Goal: Task Accomplishment & Management: Use online tool/utility

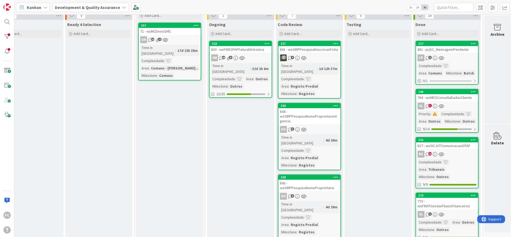
scroll to position [32, 91]
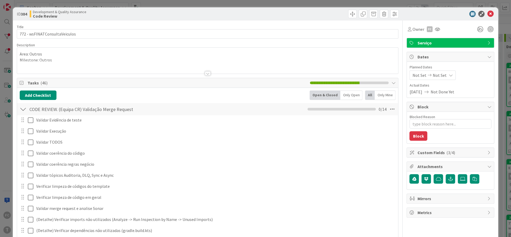
type textarea "x"
click at [27, 110] on div "CODE REVIEW. (Equipa CR) Validação Merge Request Checklist Name 48 / 64 CODE RE…" at bounding box center [207, 109] width 381 height 12
click at [23, 109] on div at bounding box center [23, 108] width 7 height 9
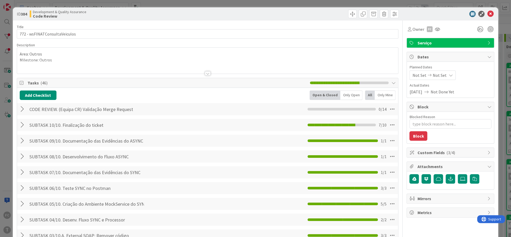
click at [23, 107] on div at bounding box center [23, 108] width 7 height 9
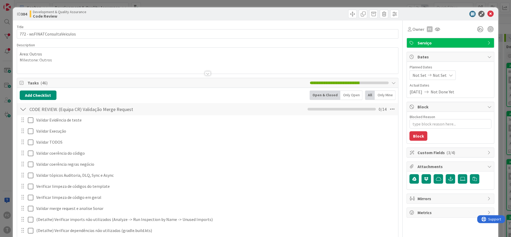
click at [21, 108] on div at bounding box center [23, 108] width 7 height 9
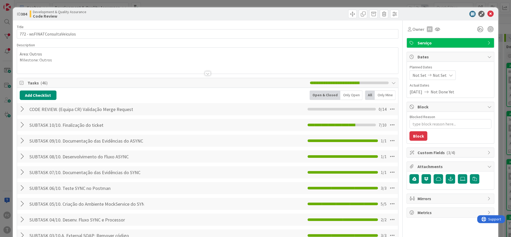
click at [21, 108] on div at bounding box center [23, 108] width 7 height 9
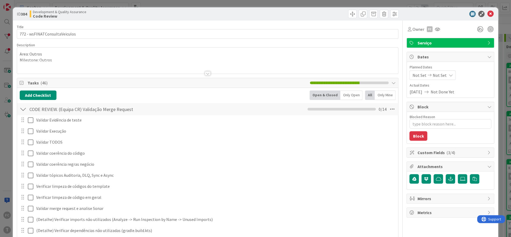
click at [24, 105] on div at bounding box center [23, 108] width 7 height 9
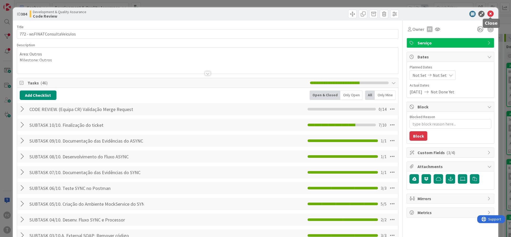
click at [493, 12] on icon at bounding box center [490, 14] width 6 height 6
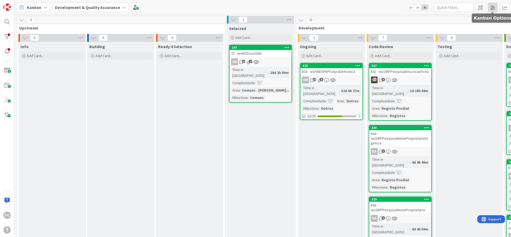
click at [491, 8] on span at bounding box center [492, 7] width 9 height 9
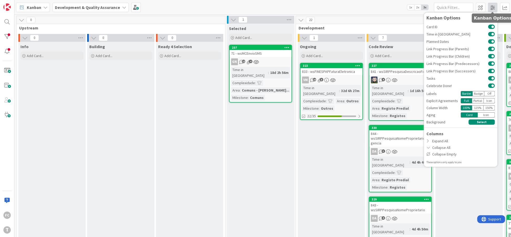
click at [491, 8] on span at bounding box center [492, 7] width 9 height 9
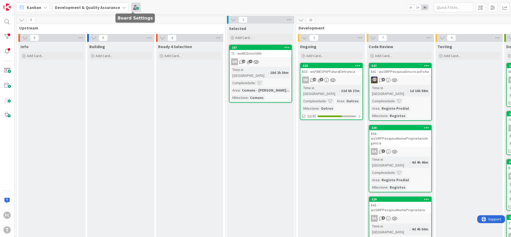
click at [134, 7] on span at bounding box center [135, 7] width 9 height 9
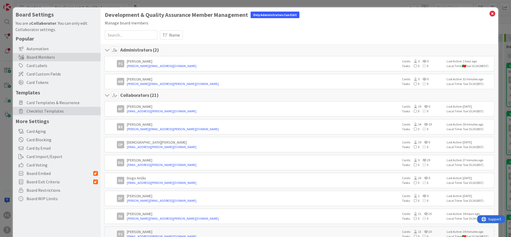
click at [51, 112] on span "Checklist Templates" at bounding box center [62, 111] width 71 height 6
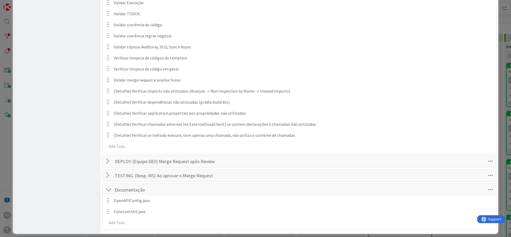
scroll to position [288, 0]
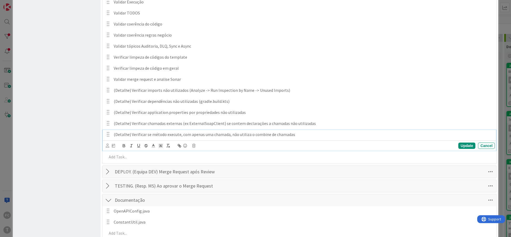
click at [151, 131] on p "(Detalhe) Verificar se método execute, com apenas uma chamada, não utiliza o co…" at bounding box center [303, 134] width 379 height 6
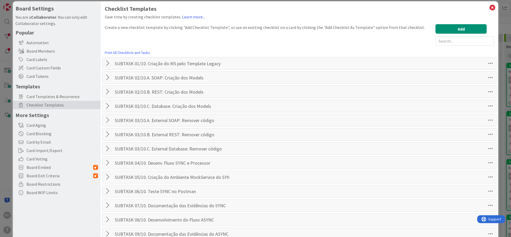
scroll to position [0, 0]
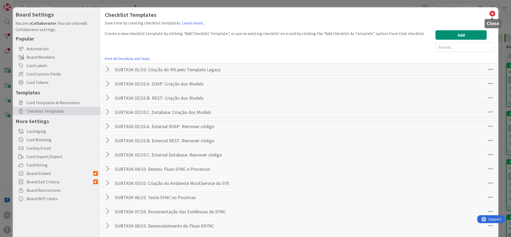
click at [492, 12] on icon at bounding box center [492, 13] width 7 height 7
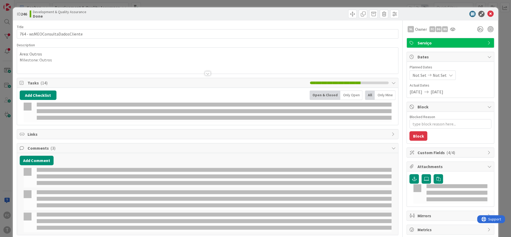
type textarea "x"
select select "java"
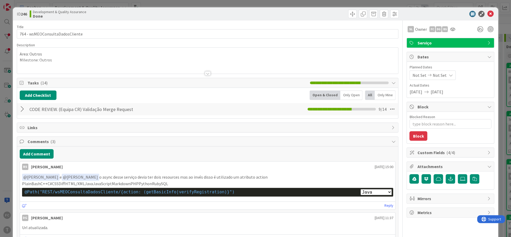
click at [21, 110] on div at bounding box center [23, 108] width 7 height 9
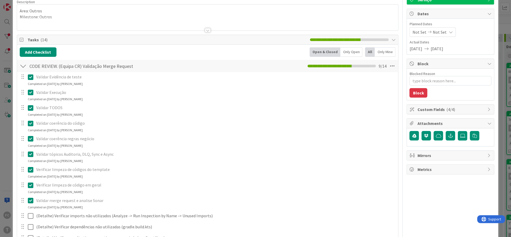
scroll to position [32, 0]
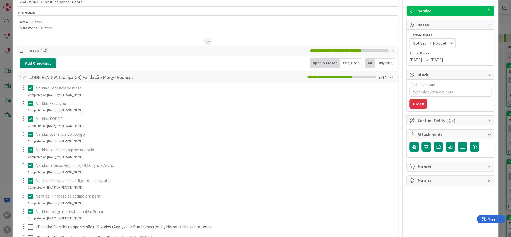
click at [23, 79] on div at bounding box center [23, 76] width 7 height 9
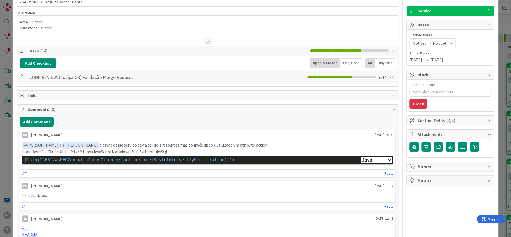
scroll to position [0, 0]
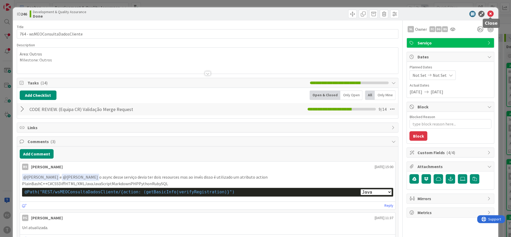
click at [490, 15] on icon at bounding box center [490, 14] width 6 height 6
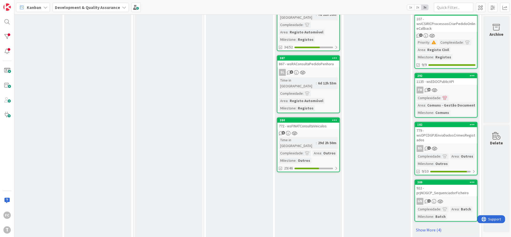
scroll to position [357, 92]
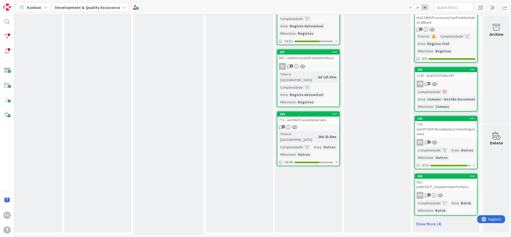
click at [418, 223] on link "Show More (4)" at bounding box center [445, 223] width 63 height 8
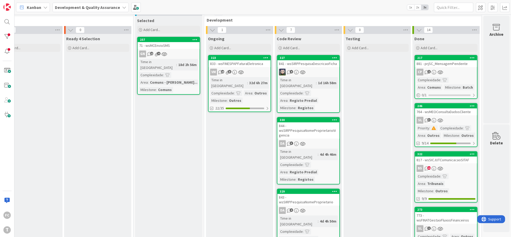
scroll to position [0, 92]
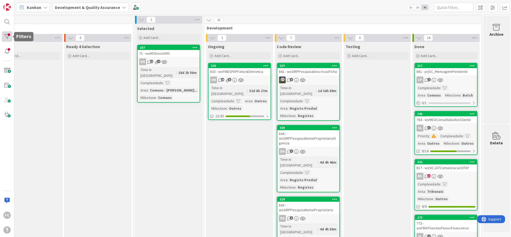
click at [6, 33] on div at bounding box center [7, 36] width 11 height 11
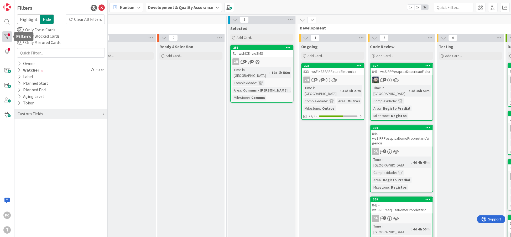
click at [6, 35] on div at bounding box center [7, 36] width 11 height 11
click at [7, 48] on div at bounding box center [7, 51] width 11 height 11
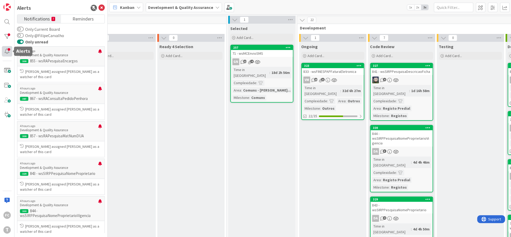
click at [7, 48] on div at bounding box center [7, 51] width 11 height 11
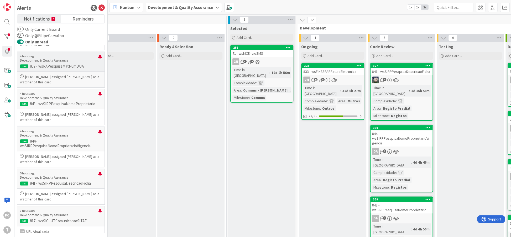
scroll to position [71, 0]
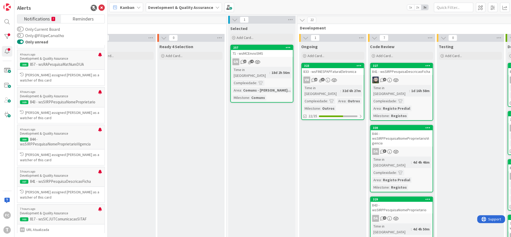
click at [34, 19] on span "Notifications" at bounding box center [37, 18] width 26 height 7
click at [70, 19] on link "Reminders" at bounding box center [83, 19] width 44 height 8
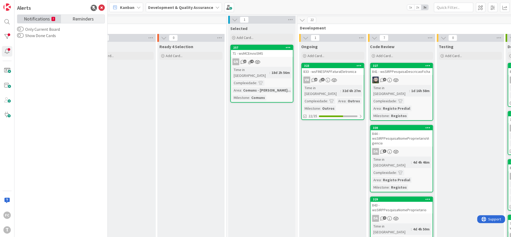
click at [41, 15] on span "Notifications" at bounding box center [37, 18] width 26 height 7
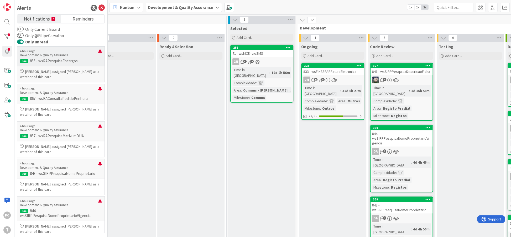
click at [76, 55] on p "Development & Quality Assurance" at bounding box center [59, 55] width 78 height 5
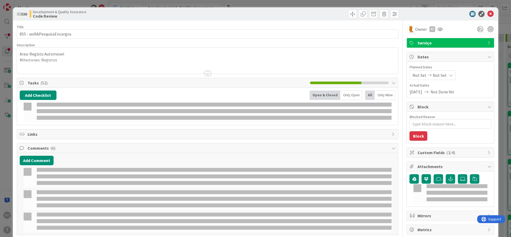
type textarea "x"
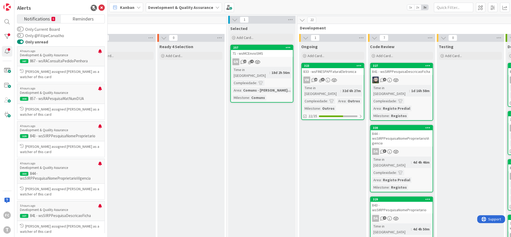
click at [24, 43] on label "Only unread" at bounding box center [32, 42] width 31 height 6
click at [24, 43] on button "Only unread" at bounding box center [20, 41] width 7 height 5
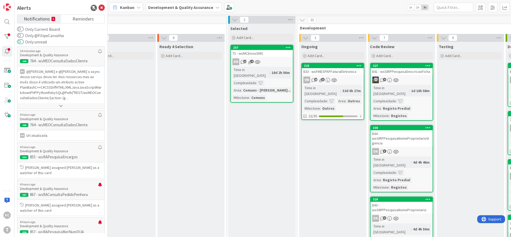
click at [23, 43] on button "Only unread" at bounding box center [20, 41] width 7 height 5
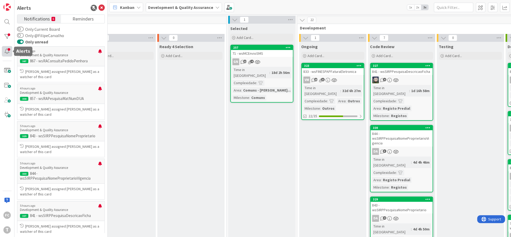
click at [8, 51] on div at bounding box center [7, 51] width 11 height 11
click at [4, 48] on div at bounding box center [7, 51] width 11 height 11
click at [6, 35] on div at bounding box center [7, 36] width 11 height 11
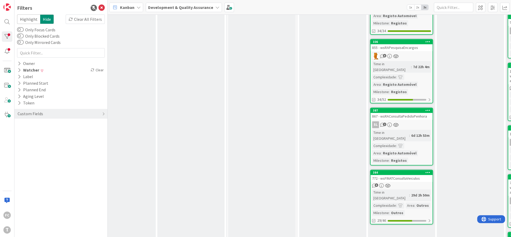
scroll to position [319, 92]
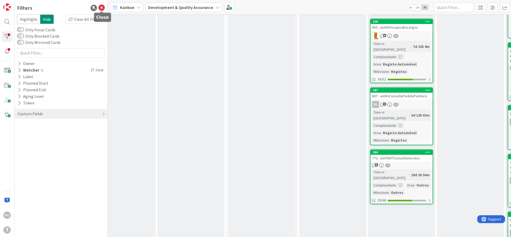
click at [100, 6] on icon at bounding box center [102, 8] width 6 height 6
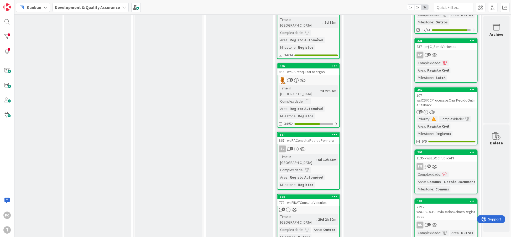
scroll to position [256, 92]
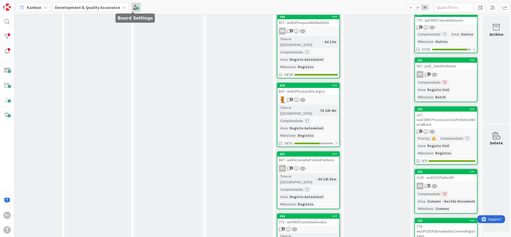
click at [131, 6] on span at bounding box center [135, 7] width 9 height 9
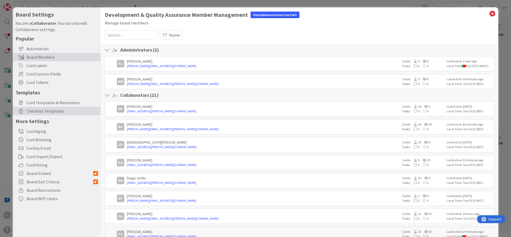
click at [45, 108] on span "Checklist Templates" at bounding box center [62, 111] width 71 height 6
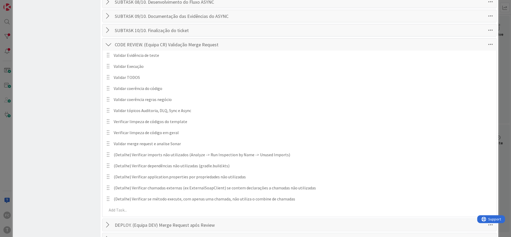
click at [108, 42] on div at bounding box center [108, 44] width 7 height 9
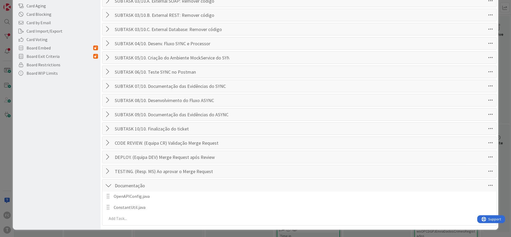
scroll to position [122, 0]
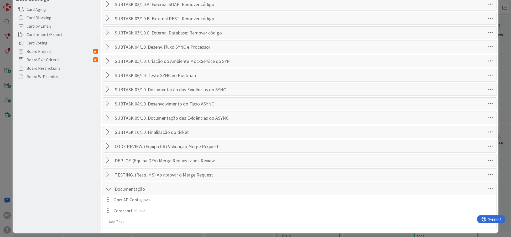
click at [108, 185] on div at bounding box center [108, 188] width 7 height 9
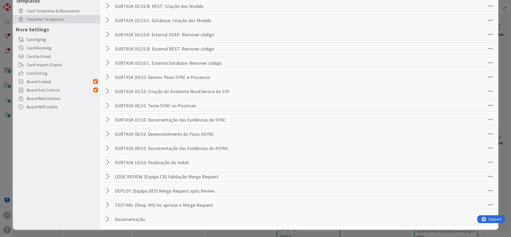
scroll to position [88, 0]
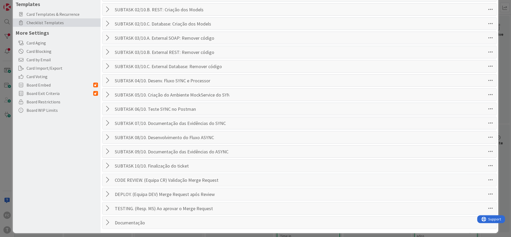
click at [108, 218] on div at bounding box center [108, 221] width 7 height 9
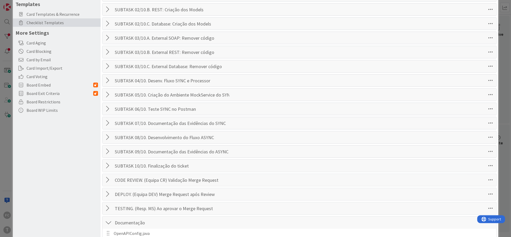
scroll to position [122, 0]
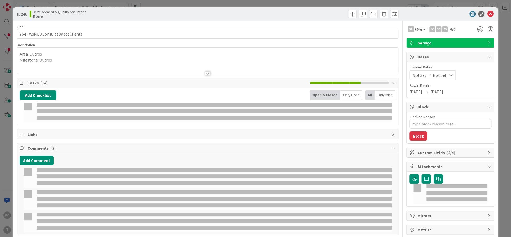
type textarea "x"
select select "java"
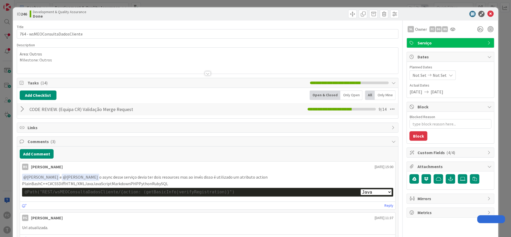
type textarea "x"
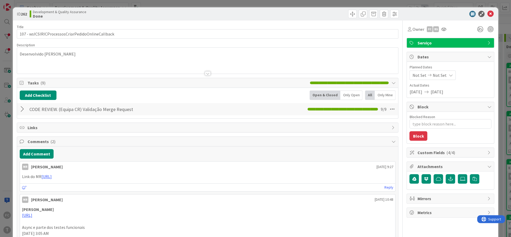
type textarea "x"
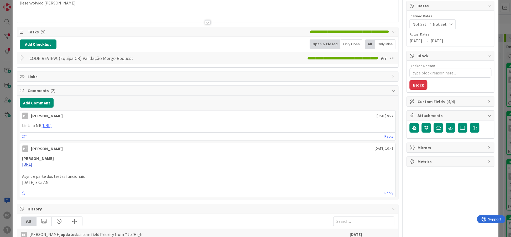
scroll to position [32, 0]
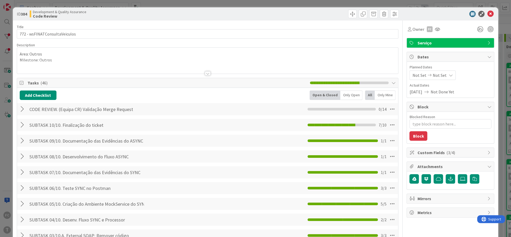
type textarea "x"
